Goal: Transaction & Acquisition: Subscribe to service/newsletter

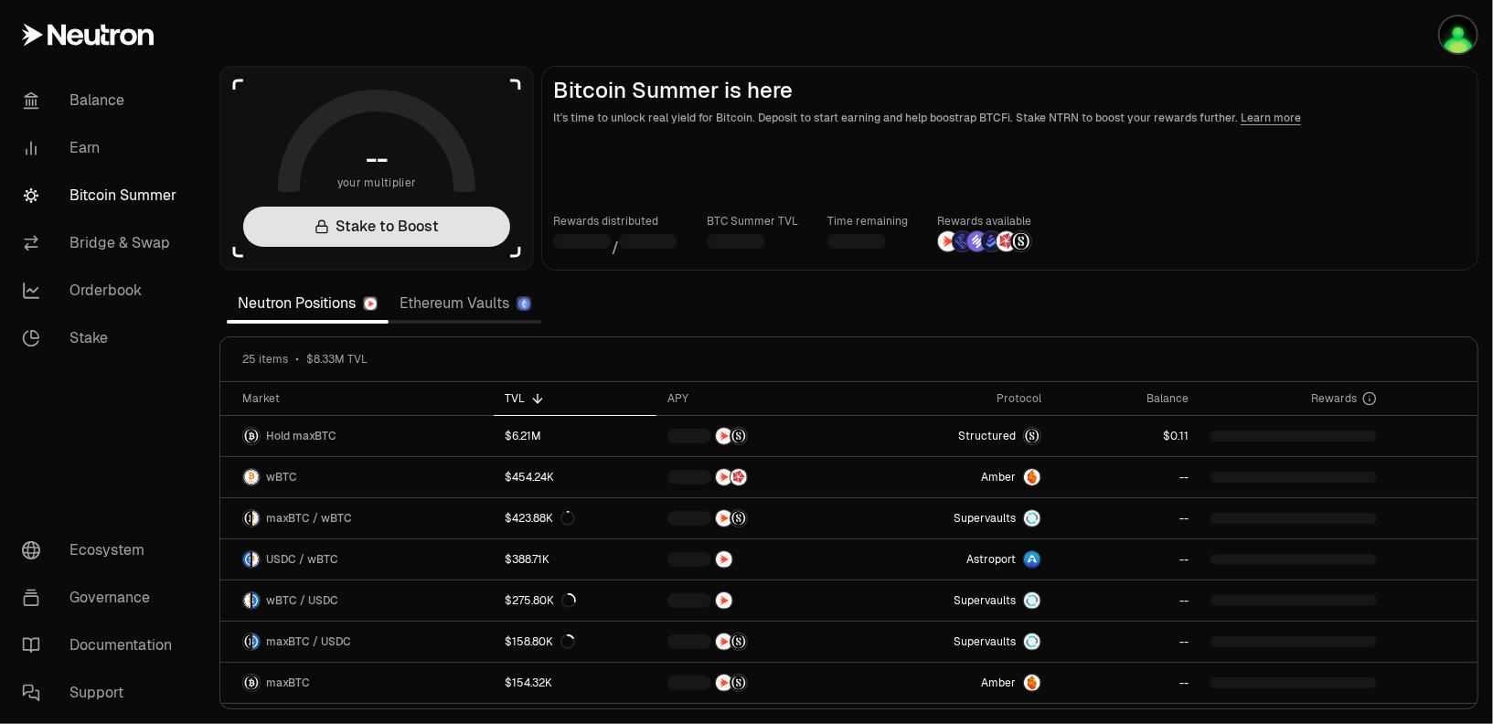
click at [455, 244] on link "Stake to Boost" at bounding box center [376, 227] width 267 height 40
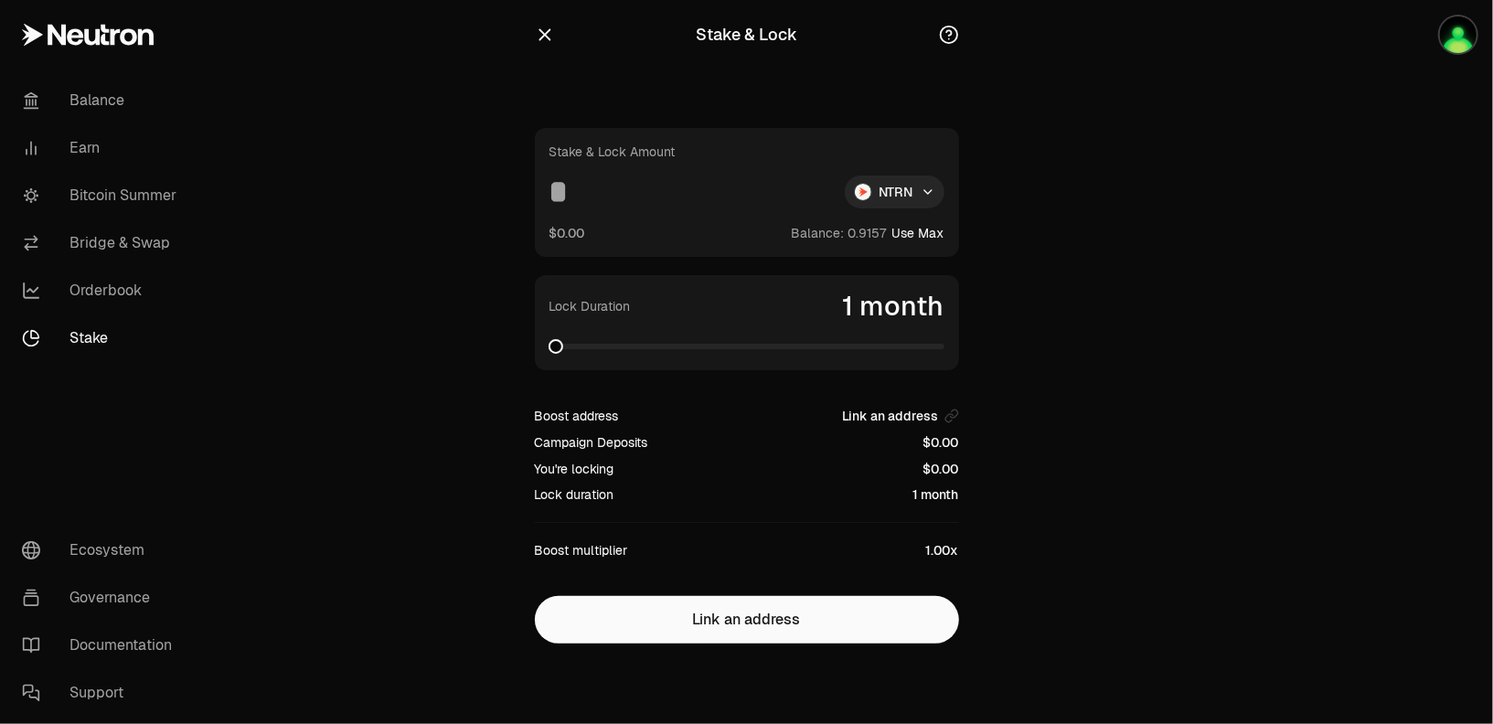
click at [861, 337] on span at bounding box center [746, 346] width 395 height 18
click at [1029, 348] on section "Stake & Lock Stake & Lock Amount NTRN $0.00 Balance: Use Max Lock Duration 48 m…" at bounding box center [746, 358] width 703 height 717
click at [929, 229] on button "Use Max" at bounding box center [918, 233] width 52 height 18
type input "********"
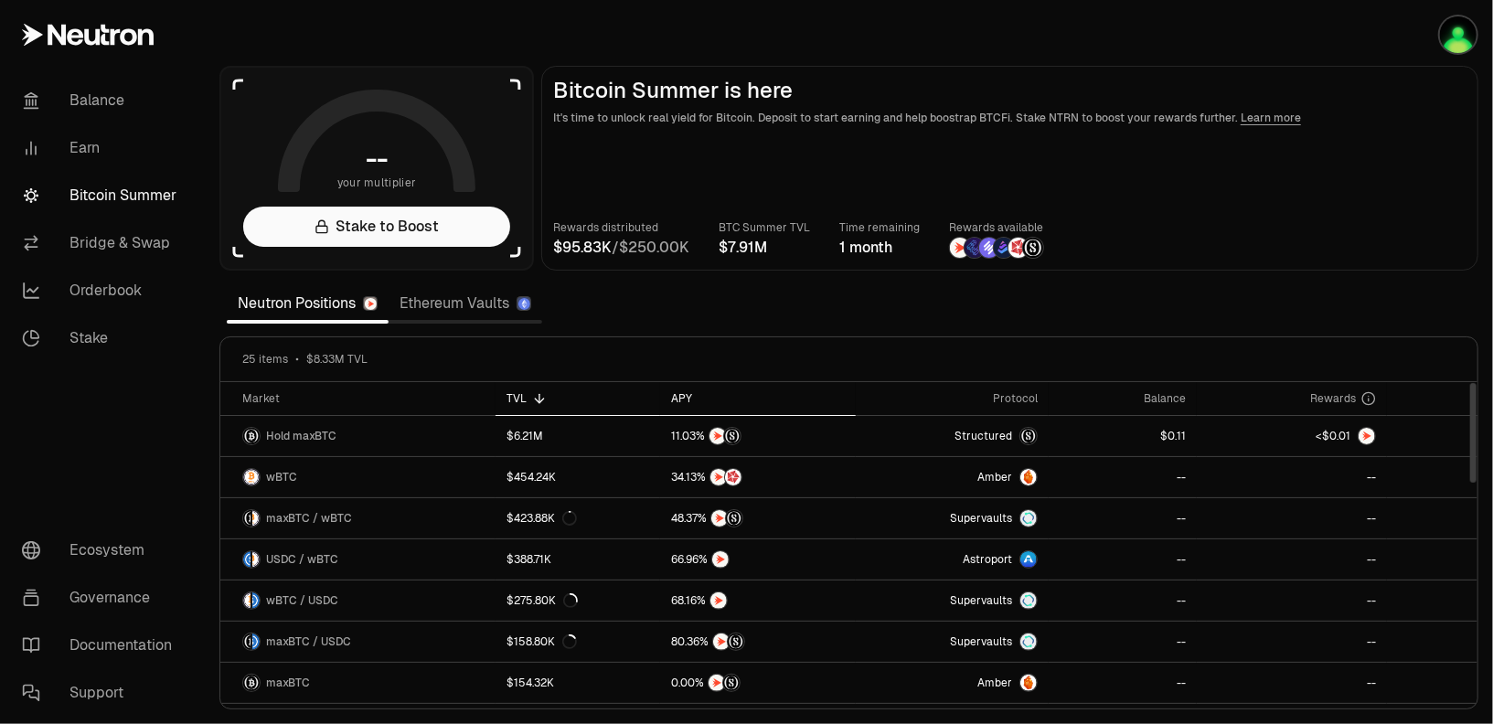
click at [688, 402] on div "APY" at bounding box center [757, 398] width 173 height 15
